Goal: Transaction & Acquisition: Purchase product/service

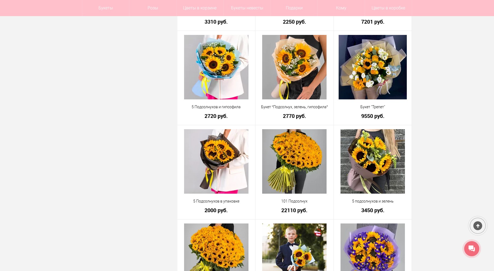
scroll to position [429, 0]
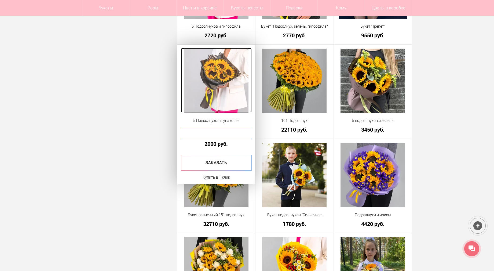
click at [223, 91] on img at bounding box center [216, 81] width 64 height 64
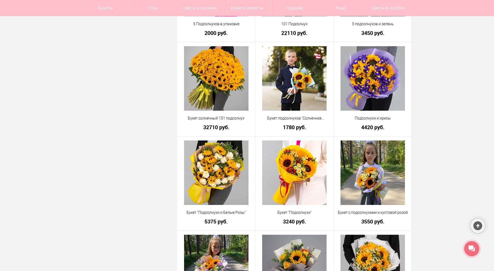
scroll to position [499, 0]
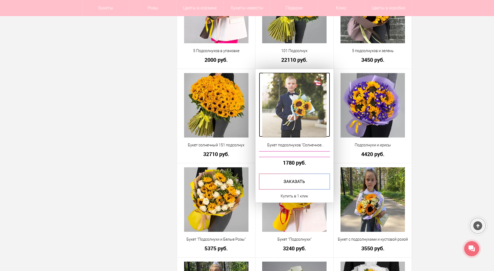
click at [308, 115] on img at bounding box center [294, 105] width 64 height 64
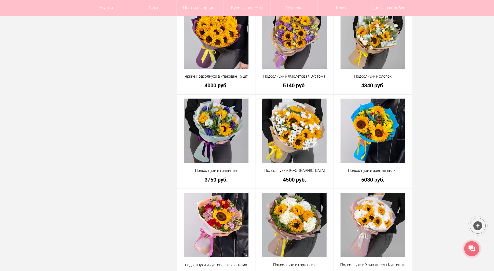
scroll to position [999, 0]
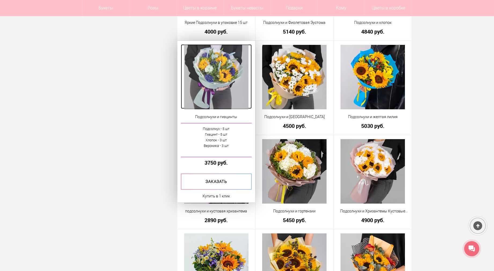
click at [231, 88] on img at bounding box center [216, 77] width 64 height 64
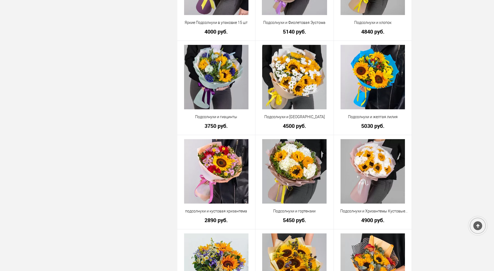
scroll to position [1015, 0]
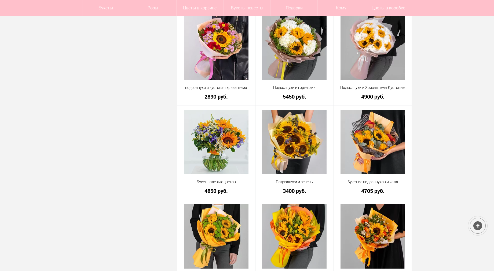
scroll to position [1202, 0]
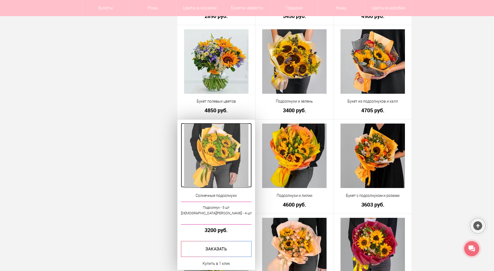
click at [196, 172] on img at bounding box center [216, 155] width 64 height 64
